Goal: Information Seeking & Learning: Learn about a topic

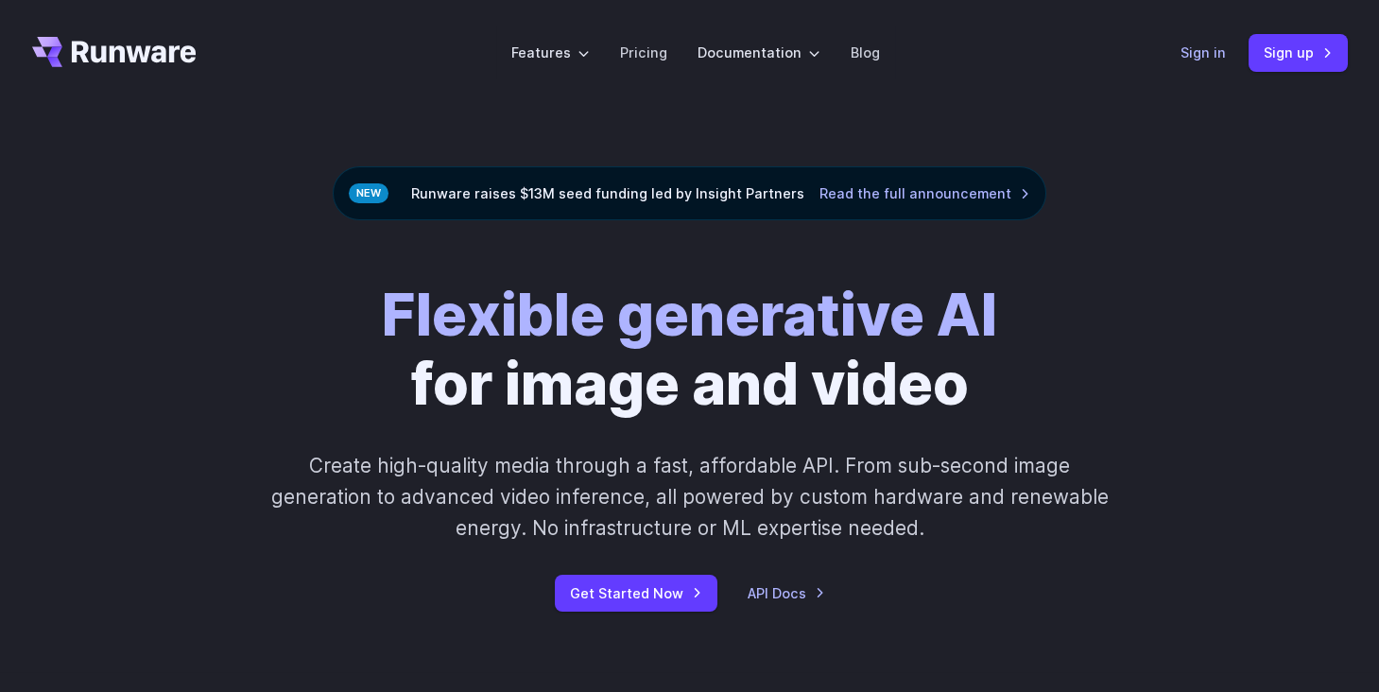
click at [1225, 57] on link "Sign in" at bounding box center [1202, 53] width 45 height 22
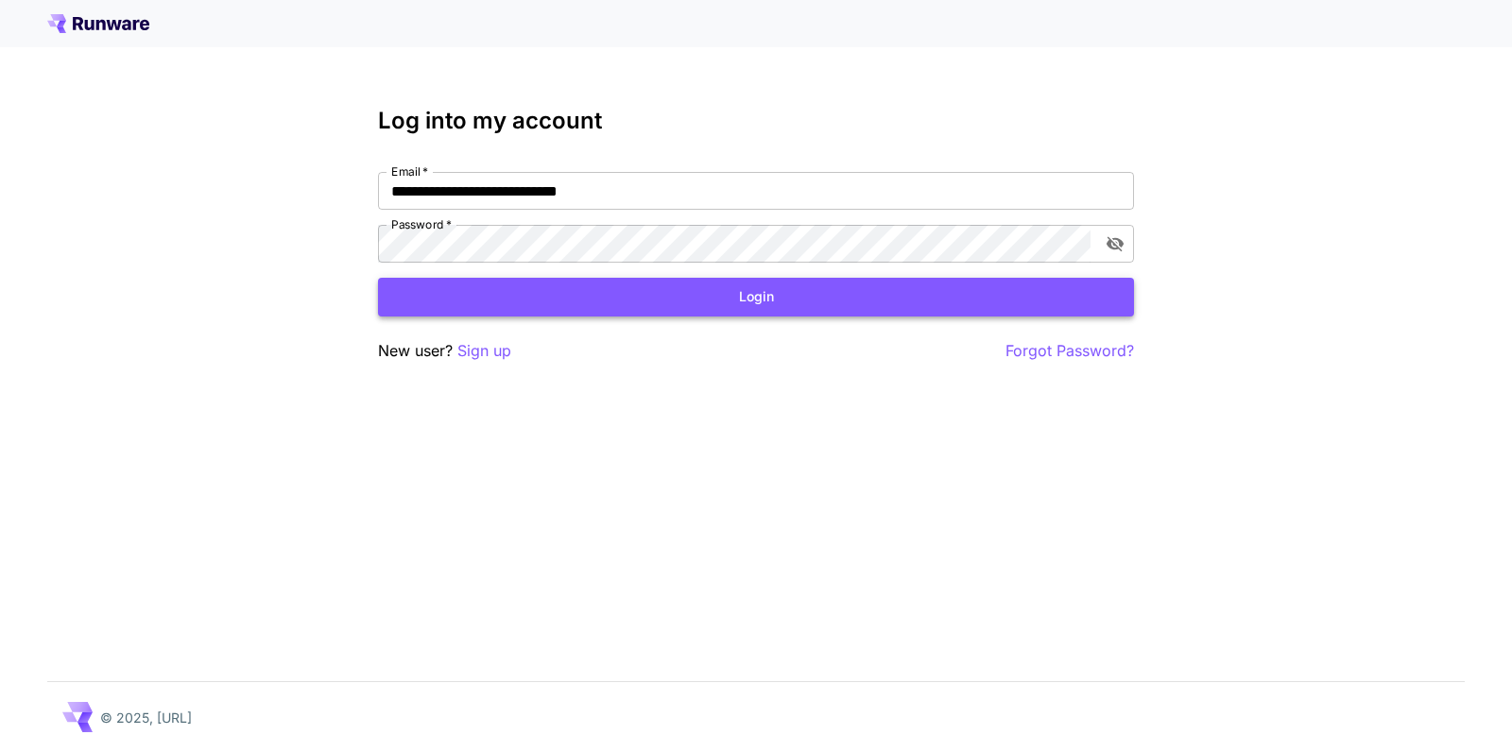
click at [644, 284] on button "Login" at bounding box center [756, 297] width 756 height 39
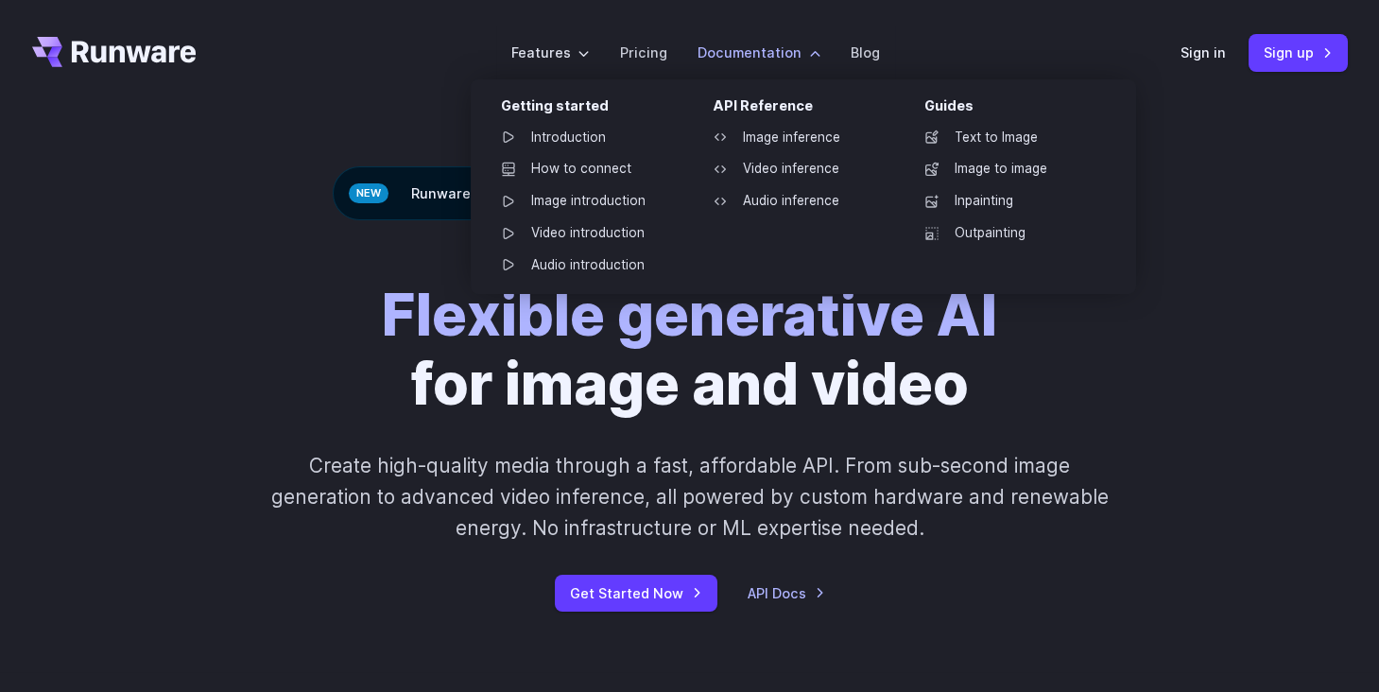
click at [784, 45] on label "Documentation" at bounding box center [758, 53] width 123 height 22
click at [980, 164] on link "Image to image" at bounding box center [1007, 169] width 197 height 28
